Goal: Task Accomplishment & Management: Manage account settings

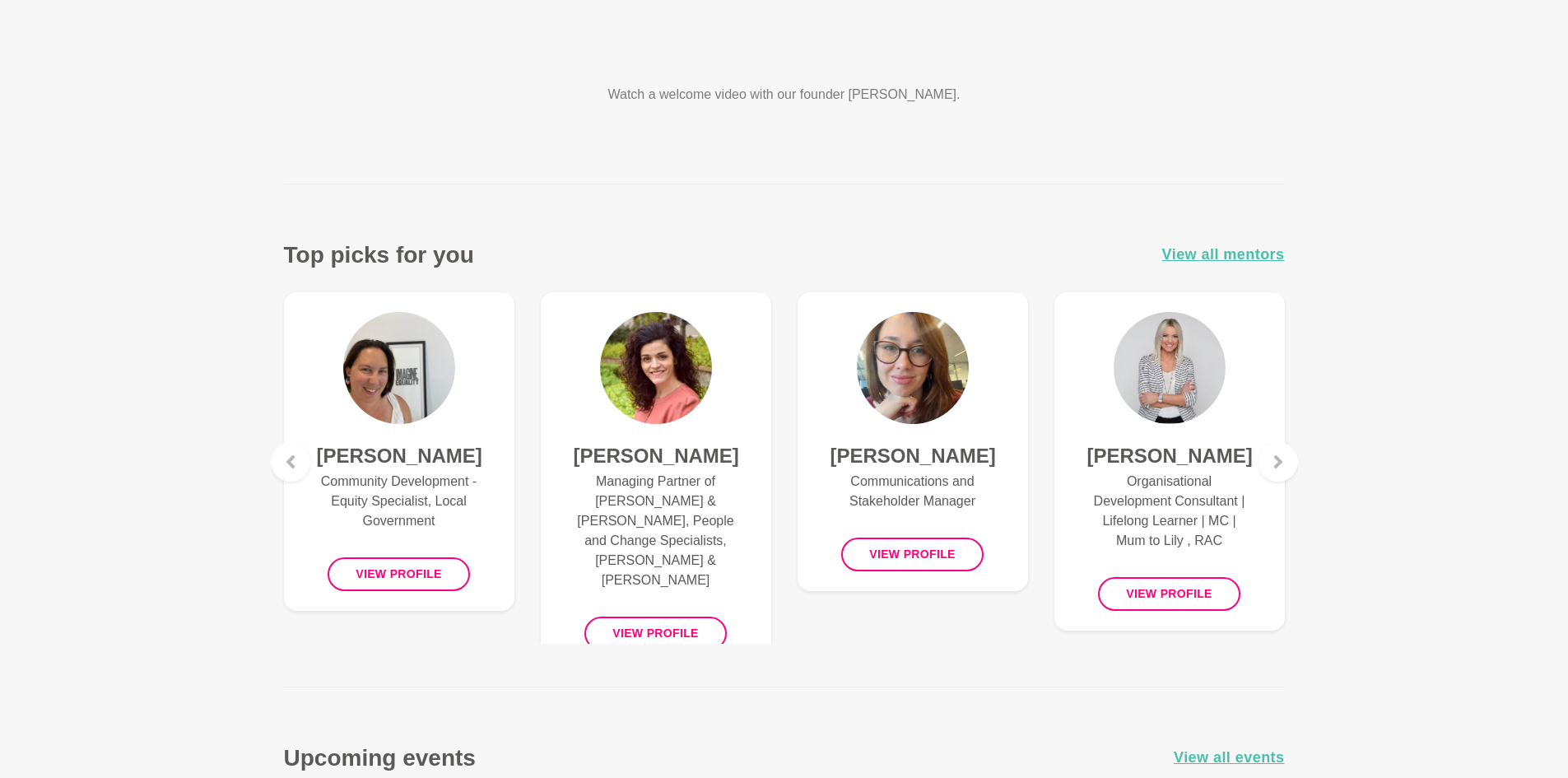
scroll to position [494, 0]
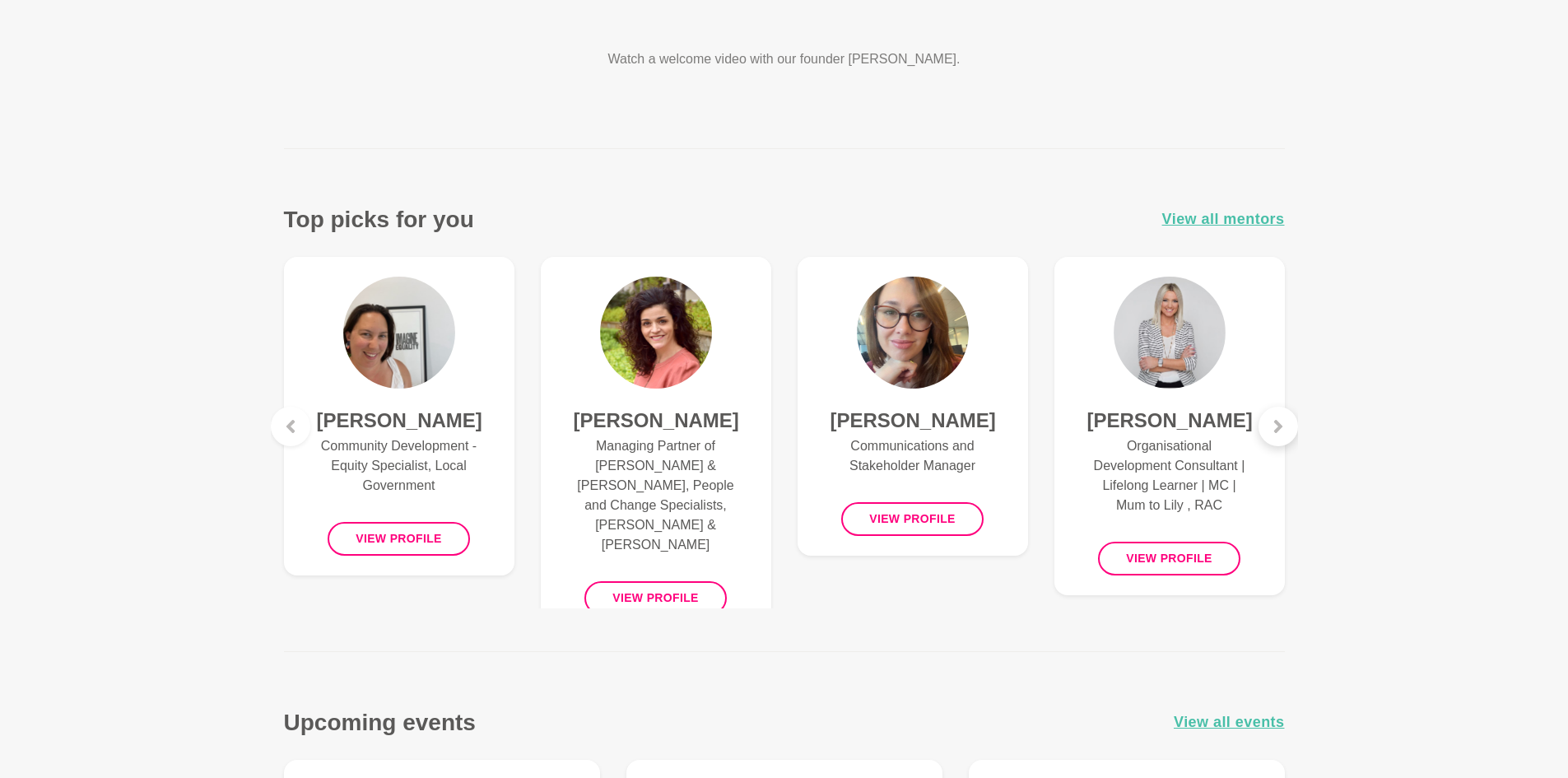
click at [1281, 424] on icon at bounding box center [1279, 426] width 13 height 13
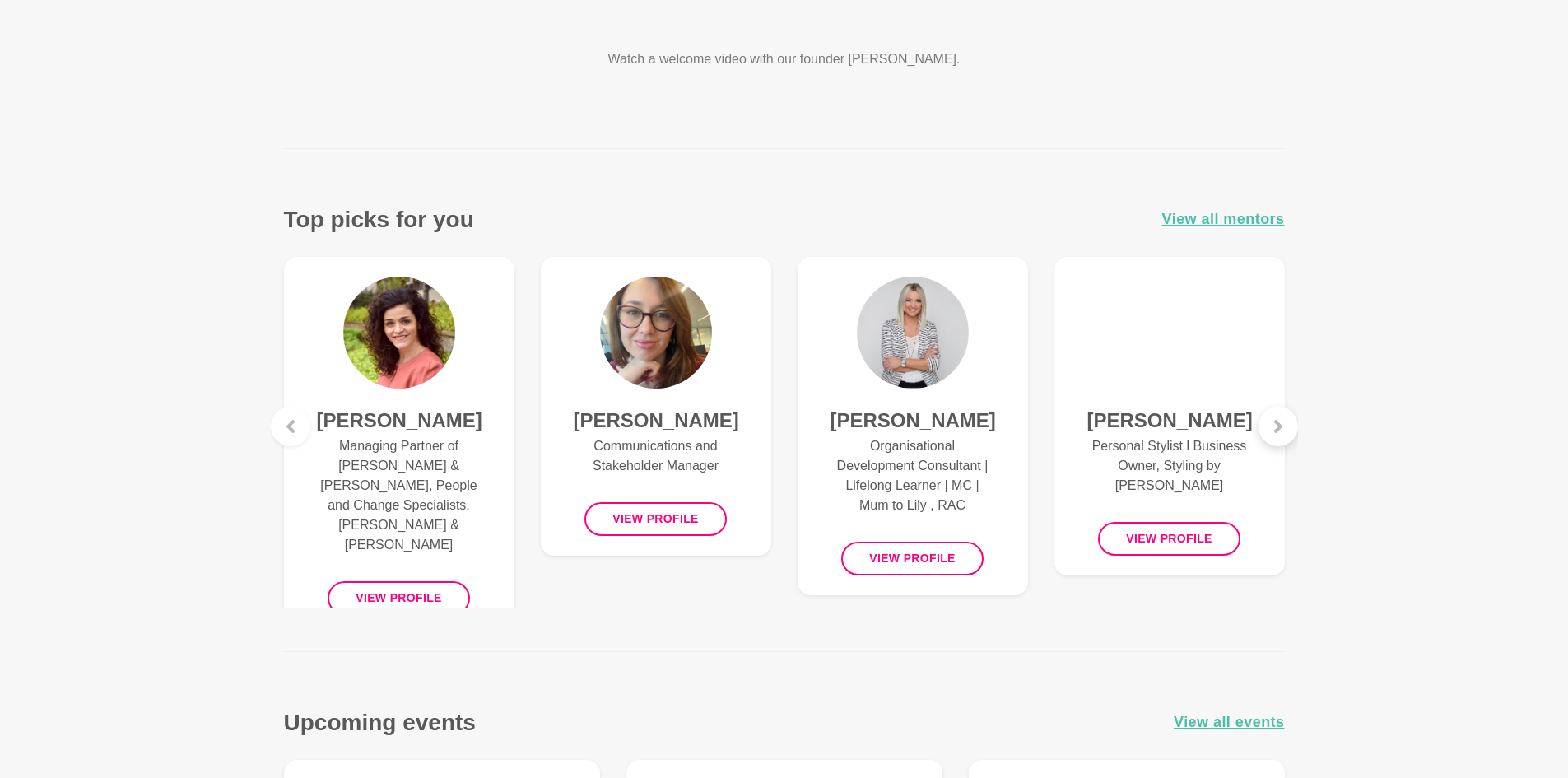
click at [1281, 424] on icon at bounding box center [1279, 426] width 13 height 13
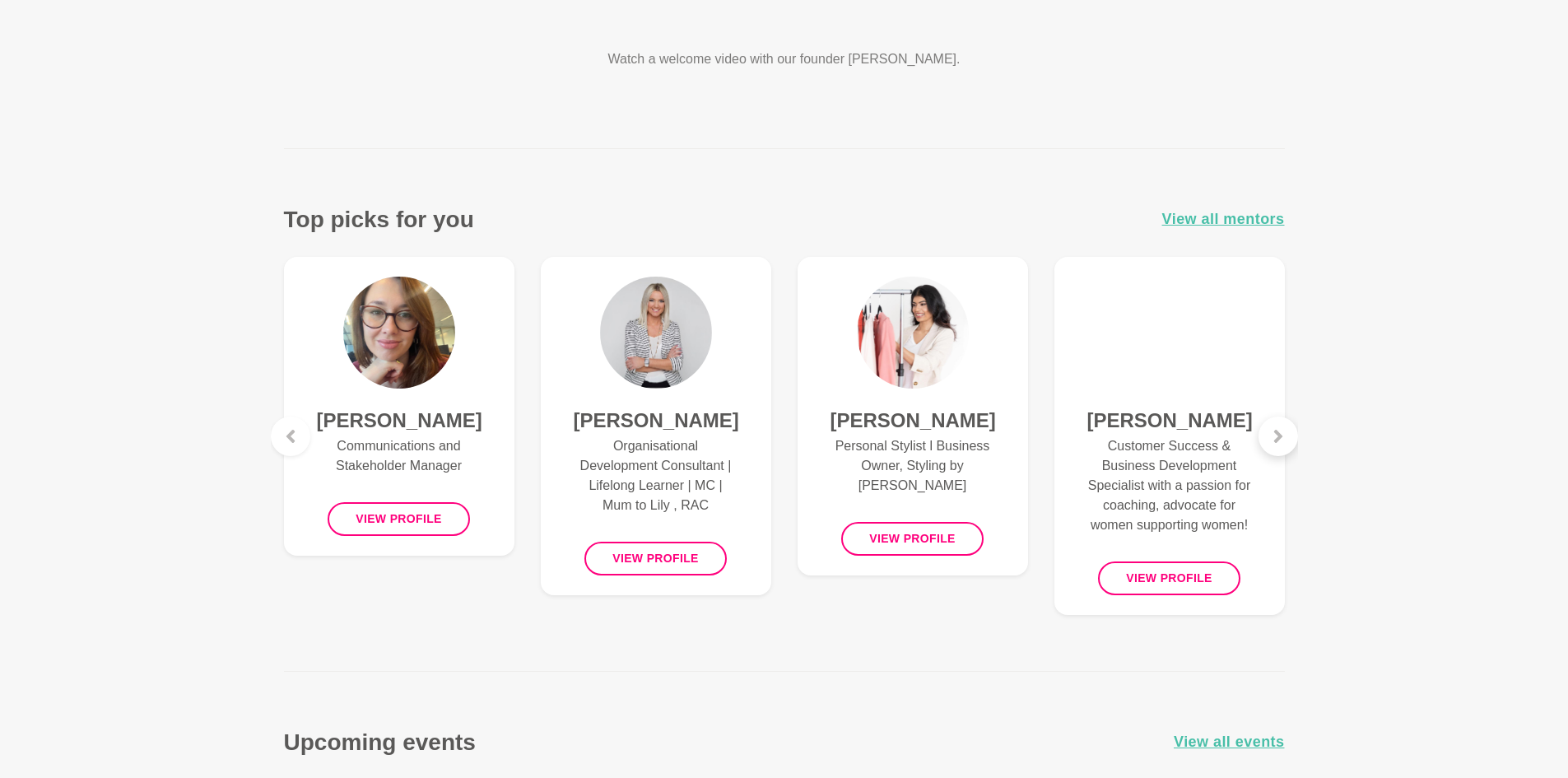
click at [1281, 424] on div at bounding box center [1279, 436] width 39 height 39
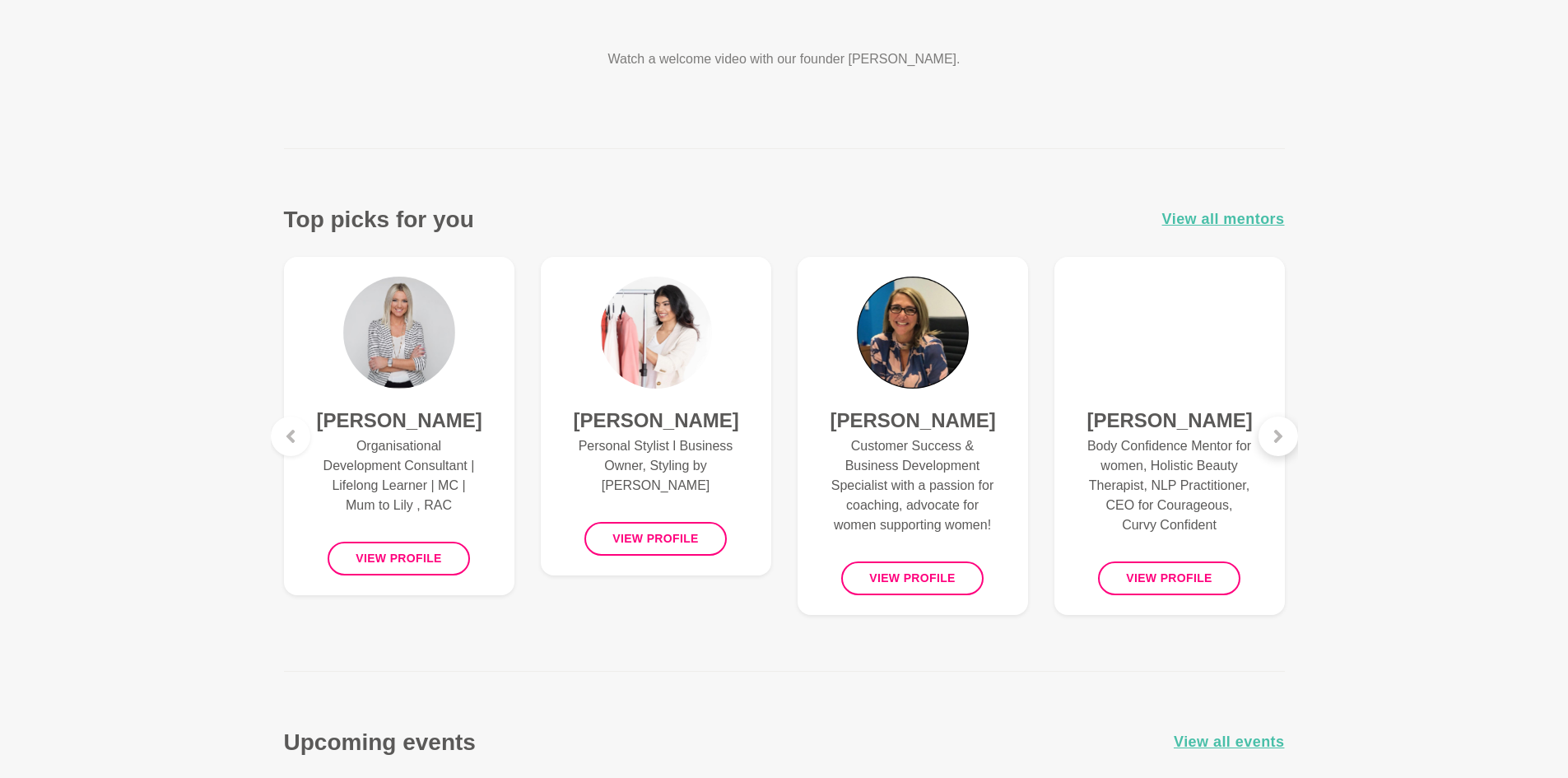
click at [1281, 424] on div at bounding box center [1279, 436] width 39 height 39
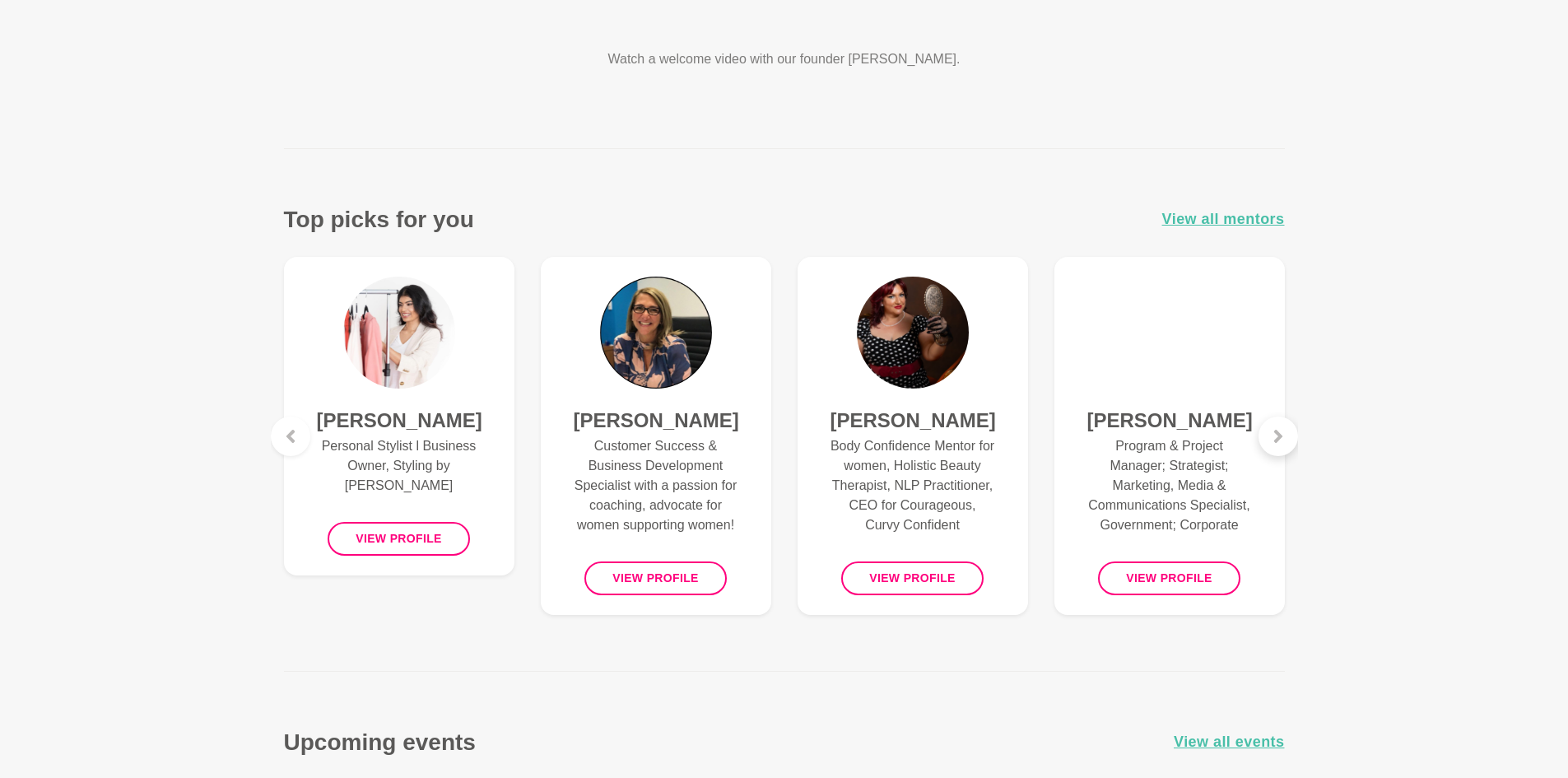
click at [1281, 424] on div at bounding box center [1279, 436] width 39 height 39
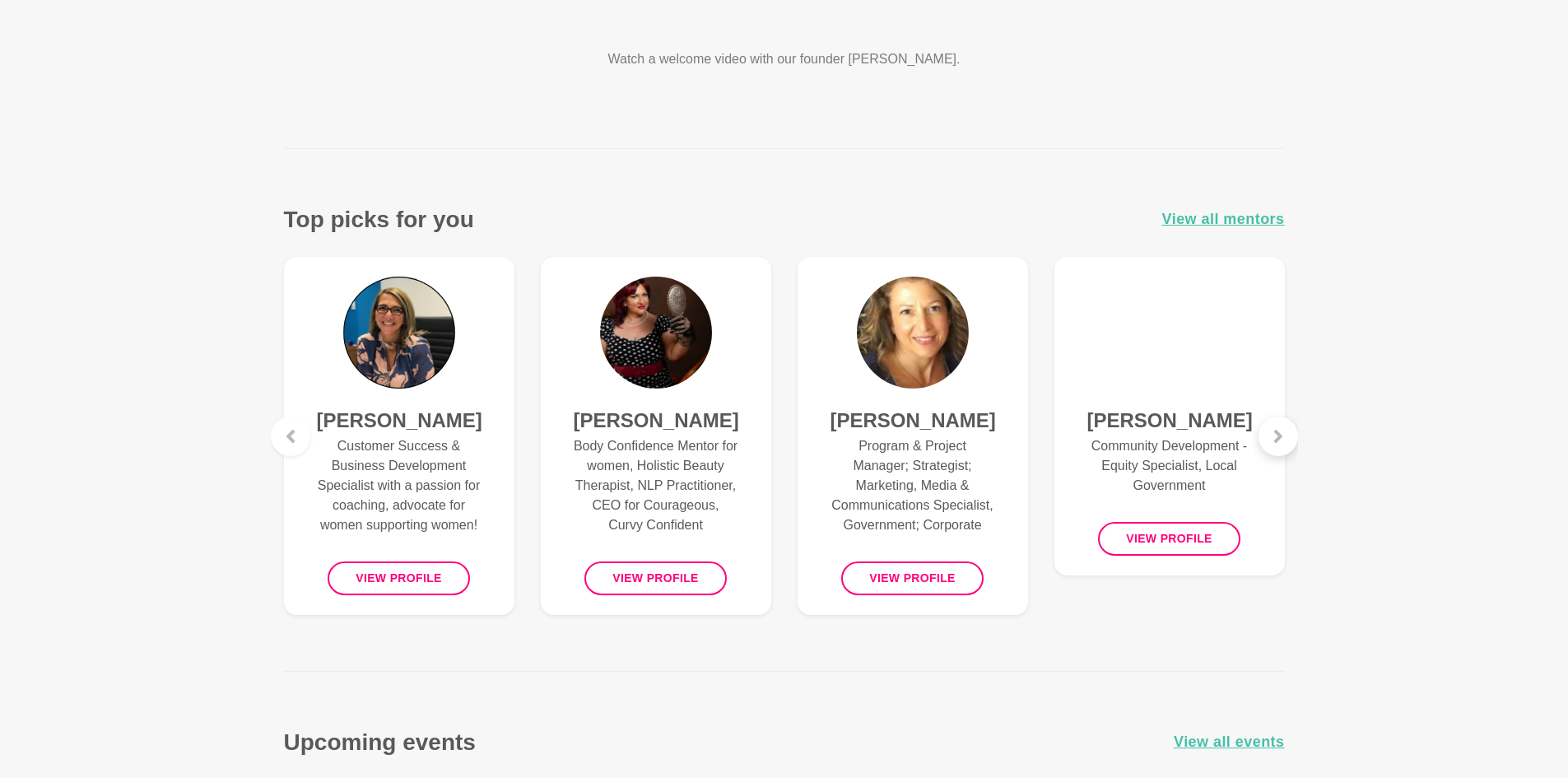
click at [1281, 424] on div at bounding box center [1279, 436] width 39 height 39
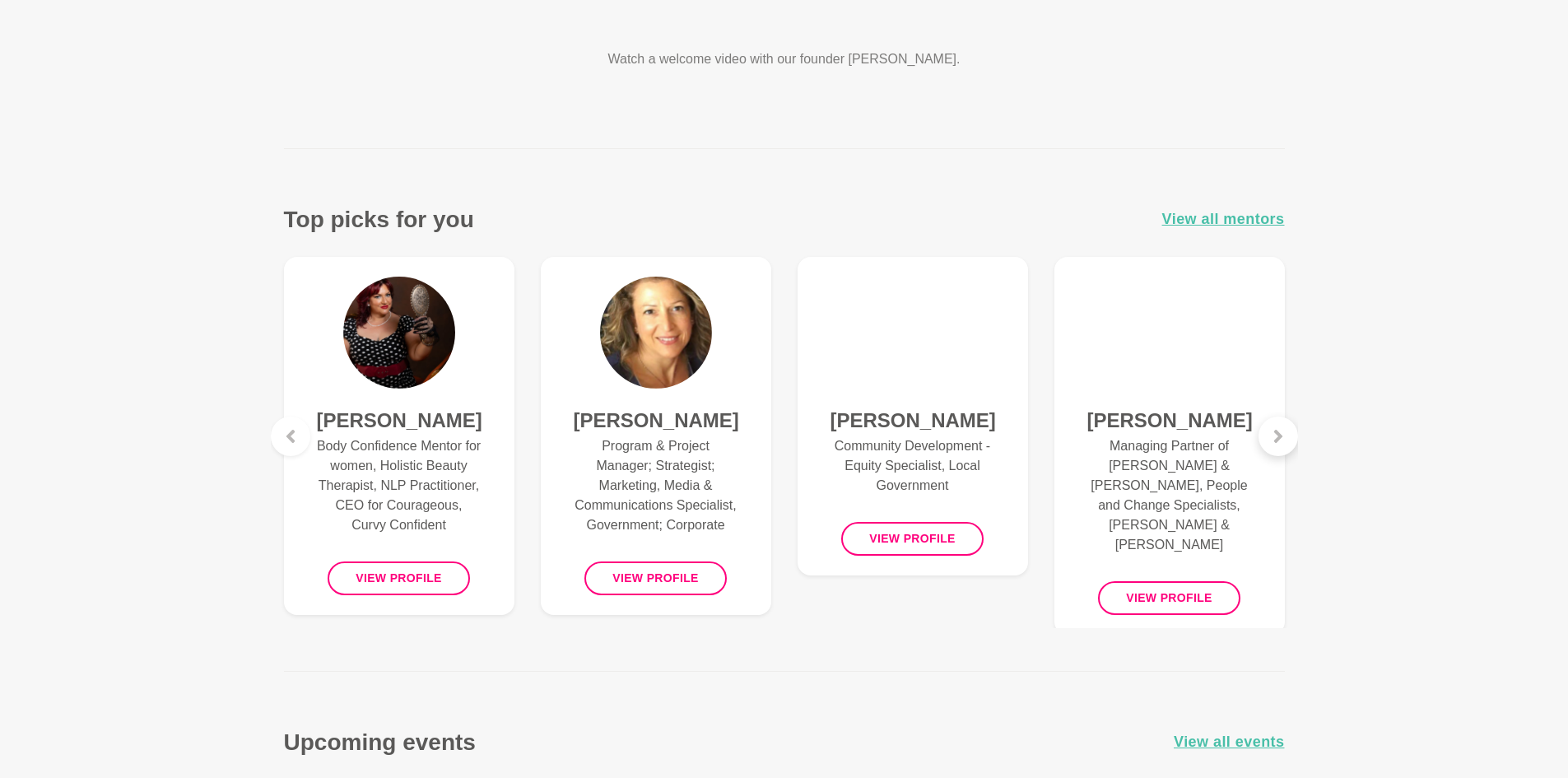
click at [1281, 424] on div at bounding box center [1279, 436] width 39 height 39
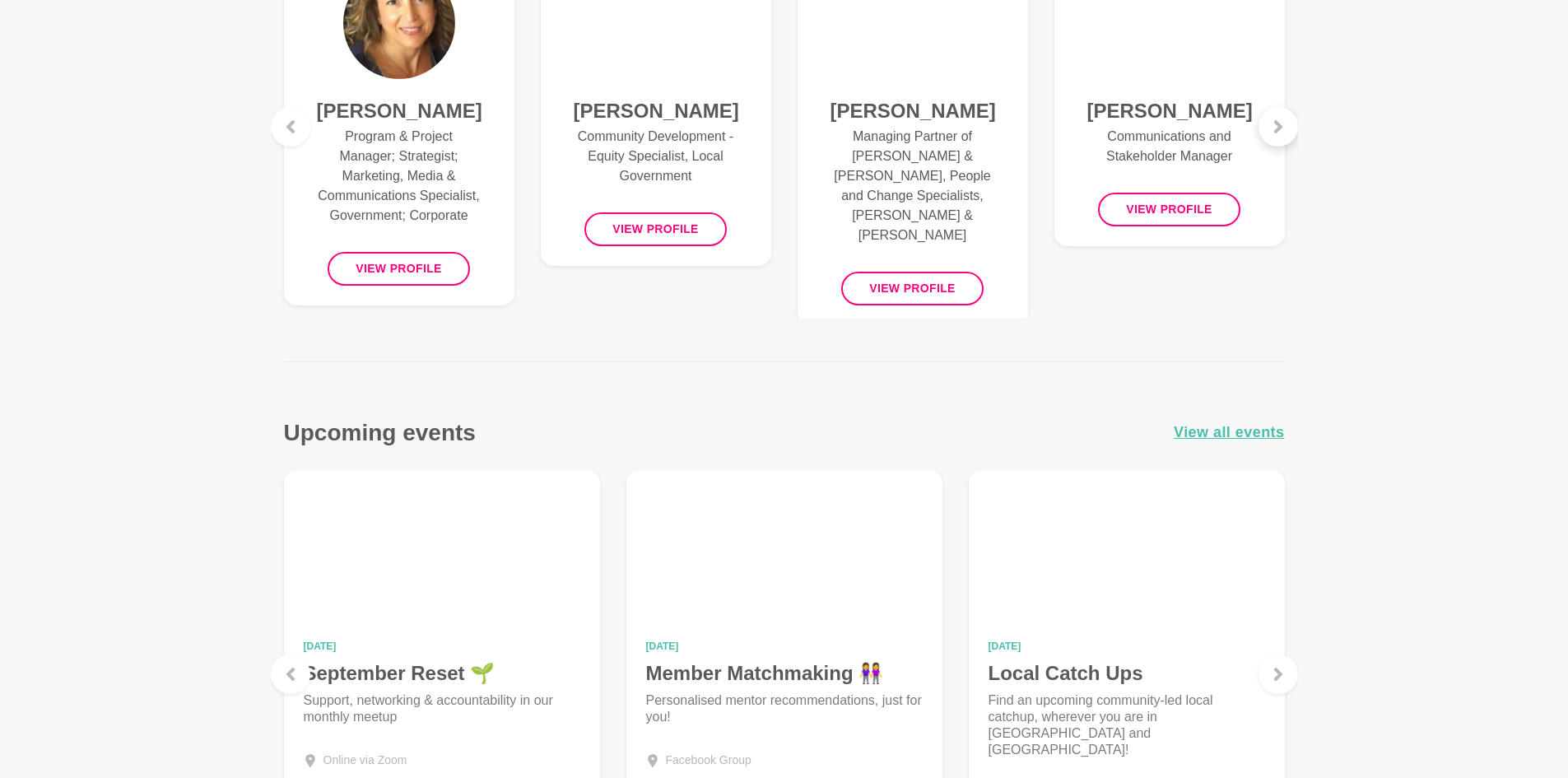
scroll to position [1070, 0]
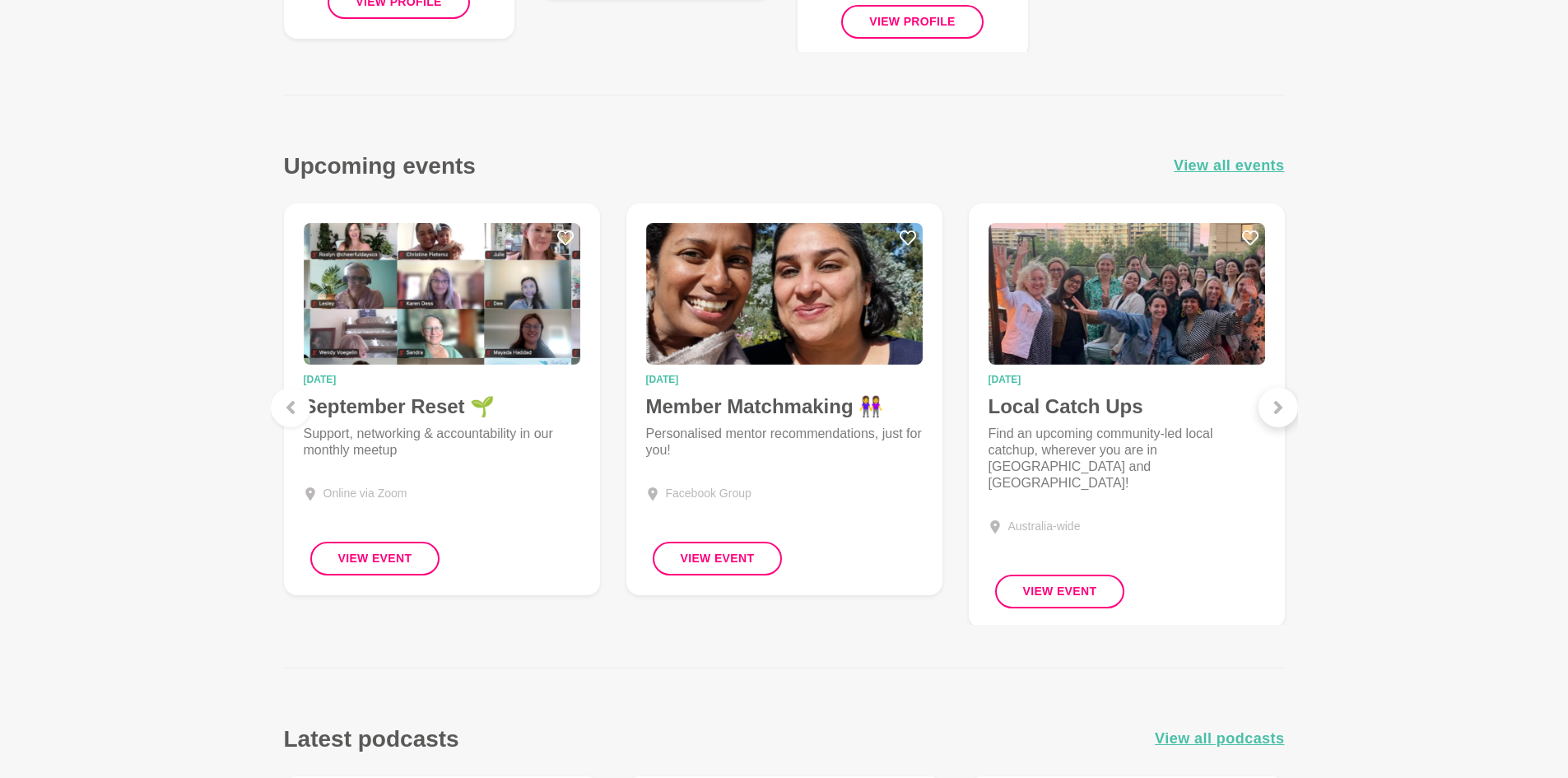
click at [1282, 398] on div at bounding box center [1279, 407] width 39 height 39
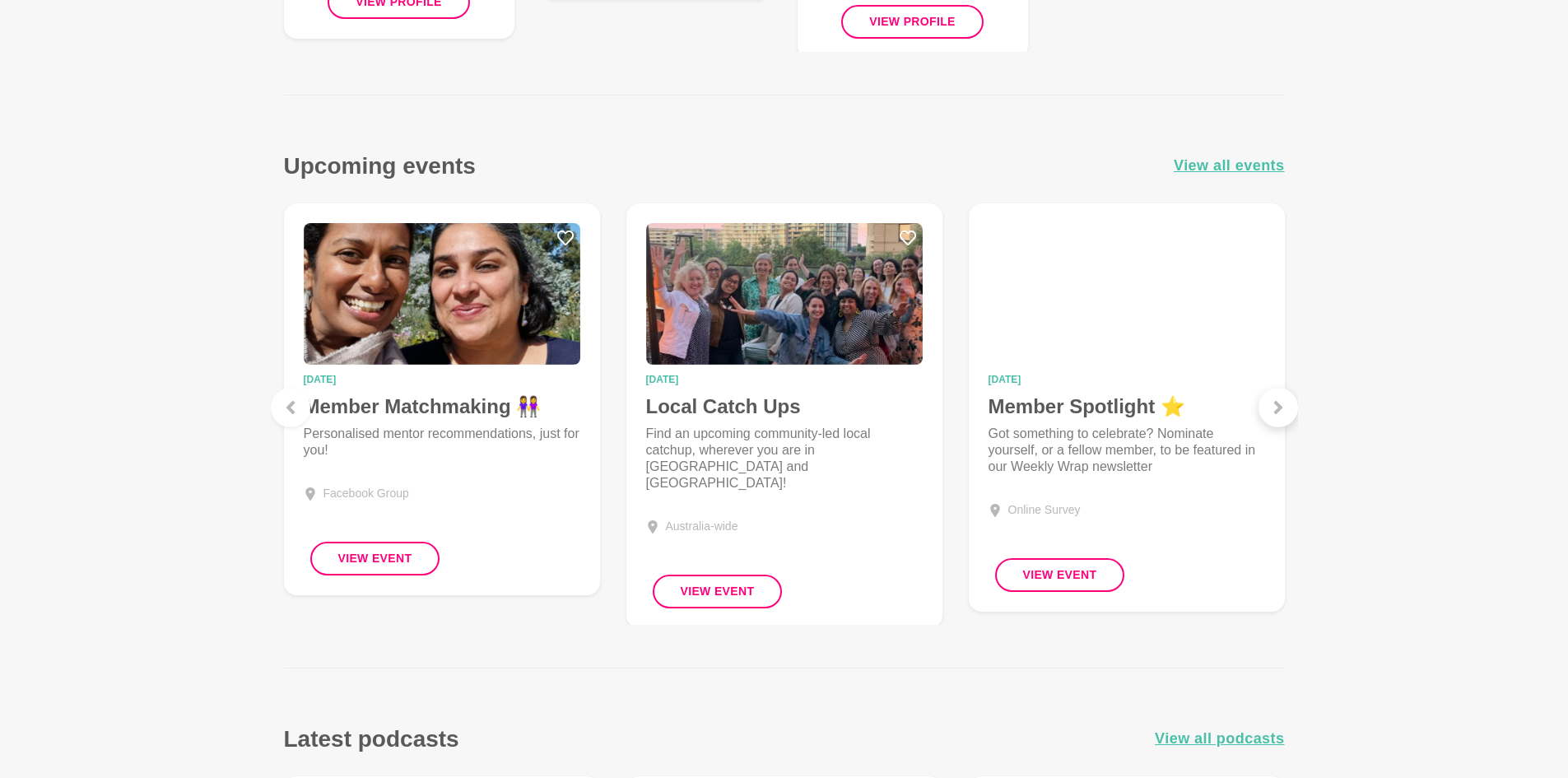
click at [1282, 398] on div at bounding box center [1279, 407] width 39 height 39
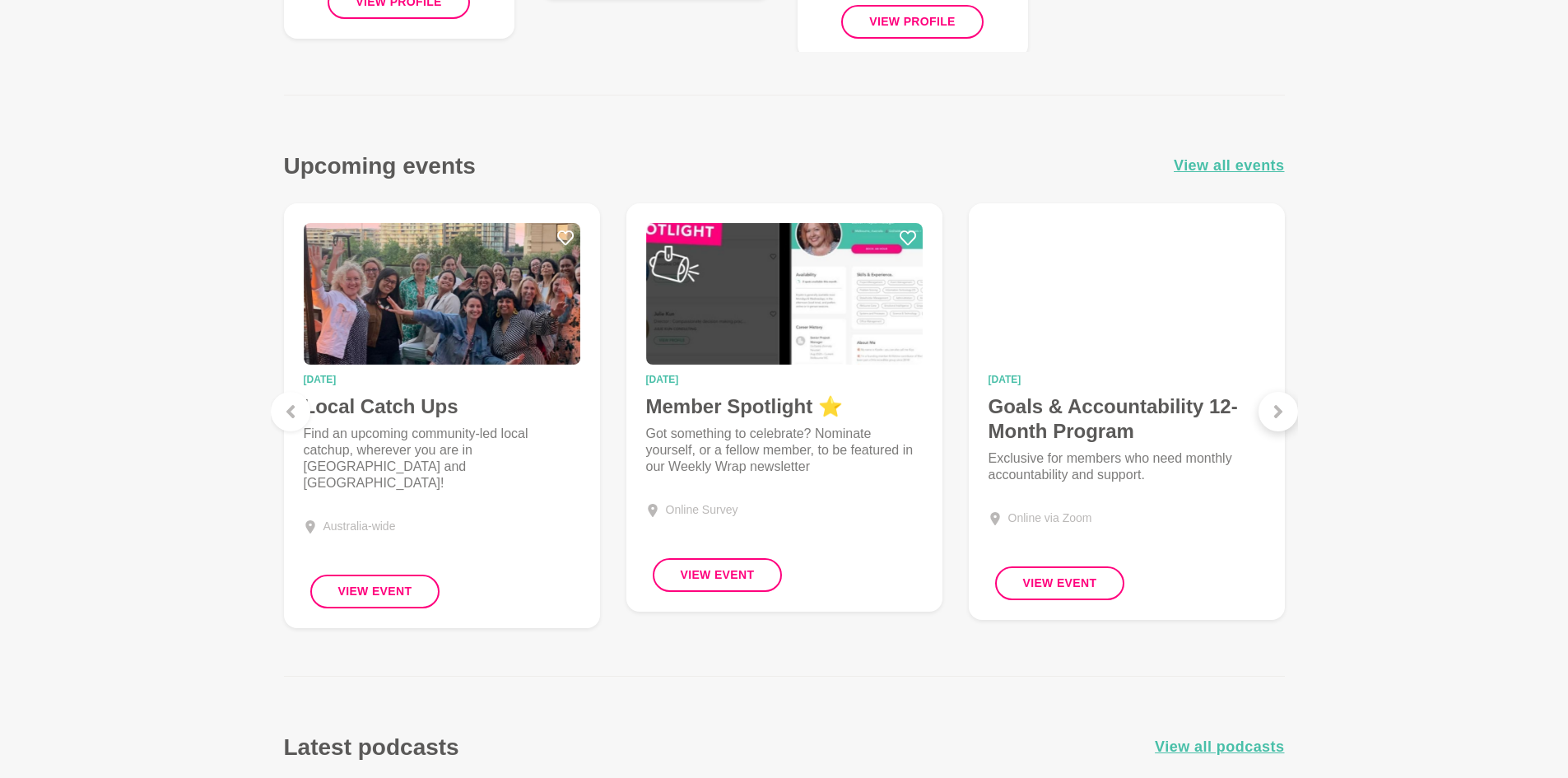
click at [1282, 398] on div at bounding box center [1279, 412] width 39 height 39
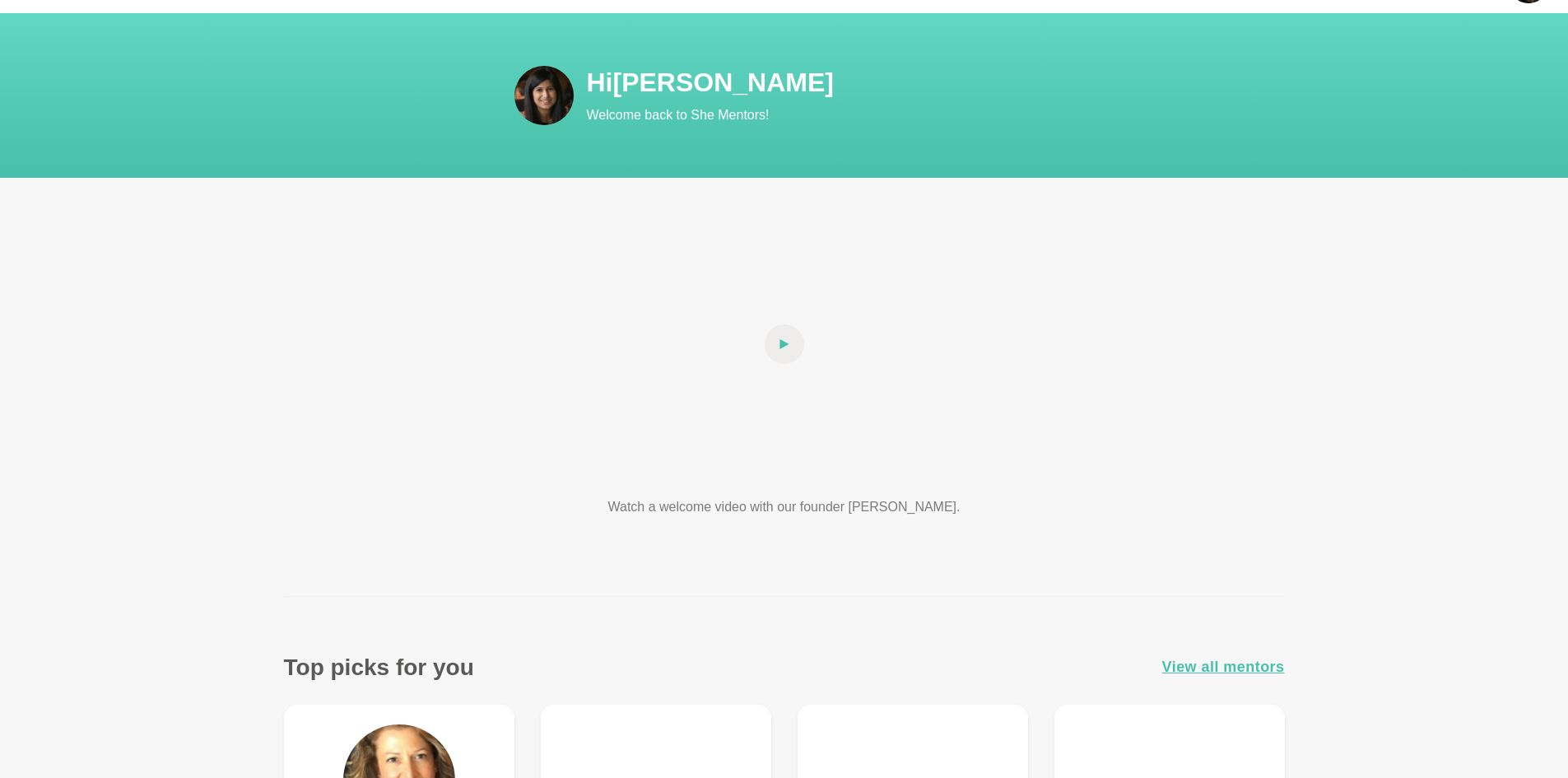
scroll to position [0, 0]
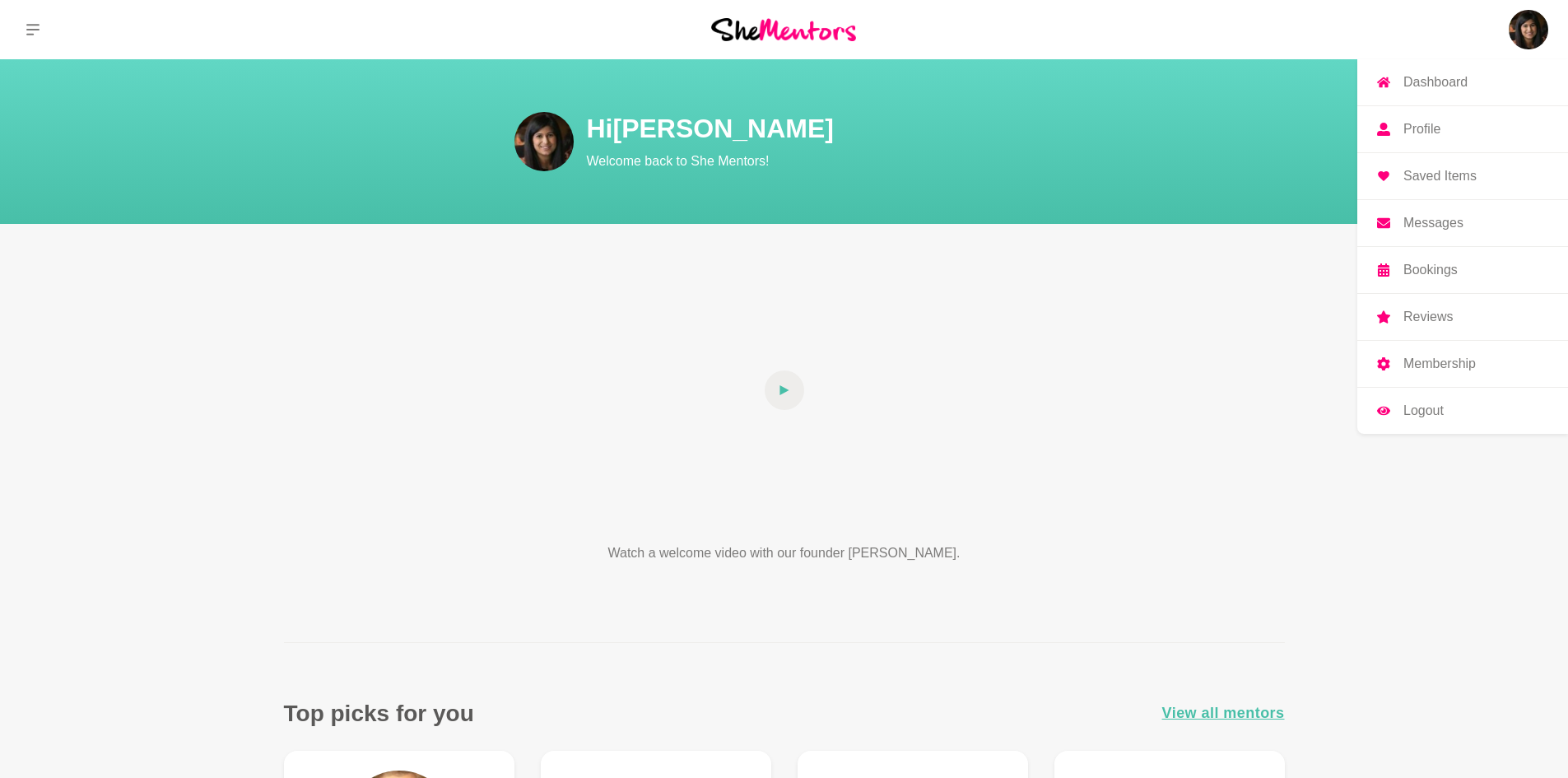
click at [1519, 22] on img at bounding box center [1529, 30] width 39 height 39
